Goal: Task Accomplishment & Management: Complete application form

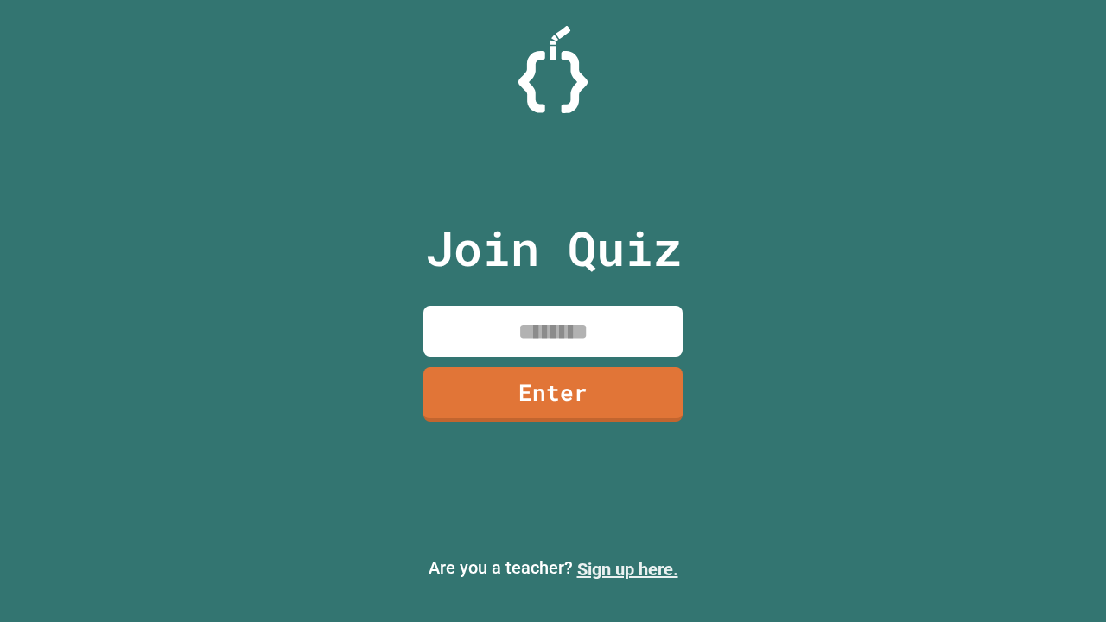
click at [619, 569] on link "Sign up here." at bounding box center [627, 569] width 101 height 21
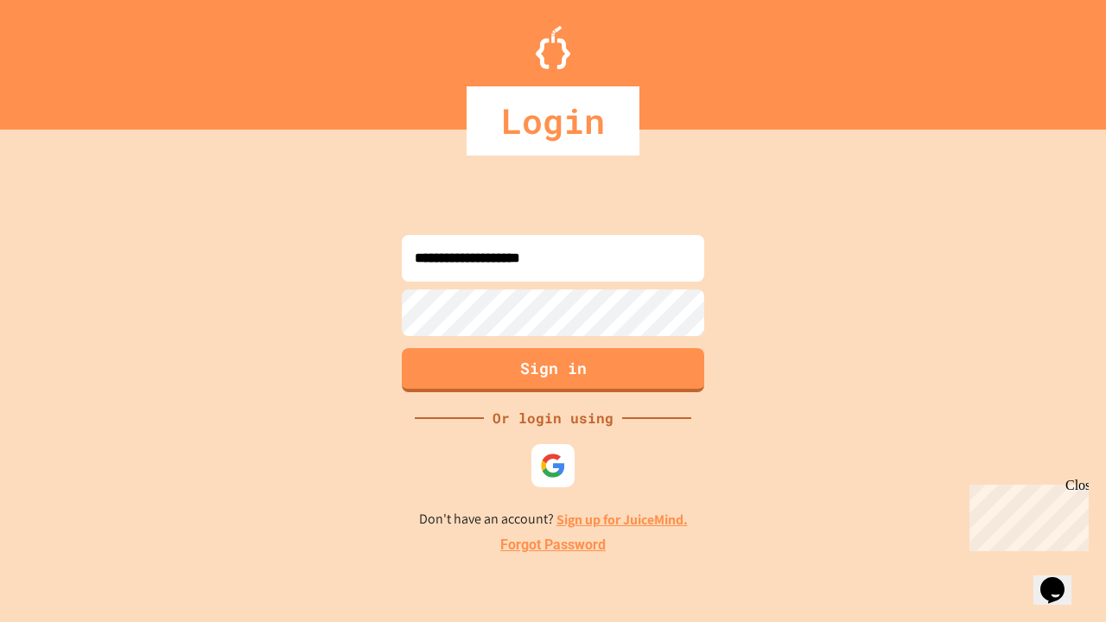
type input "**********"
